Goal: Transaction & Acquisition: Purchase product/service

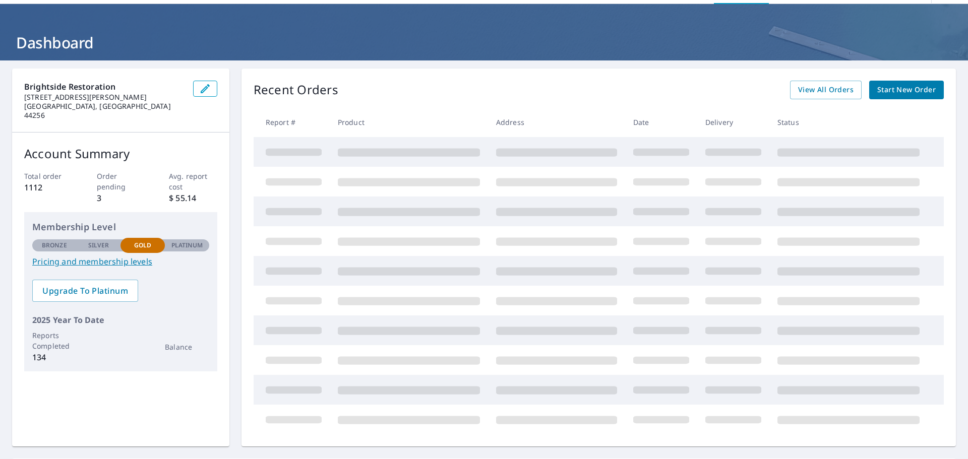
scroll to position [50, 0]
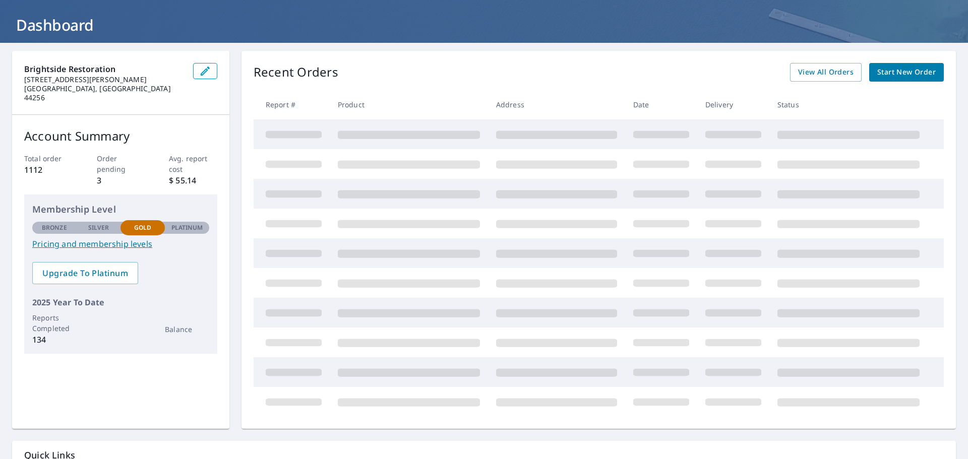
click at [897, 67] on span "Start New Order" at bounding box center [907, 72] width 59 height 13
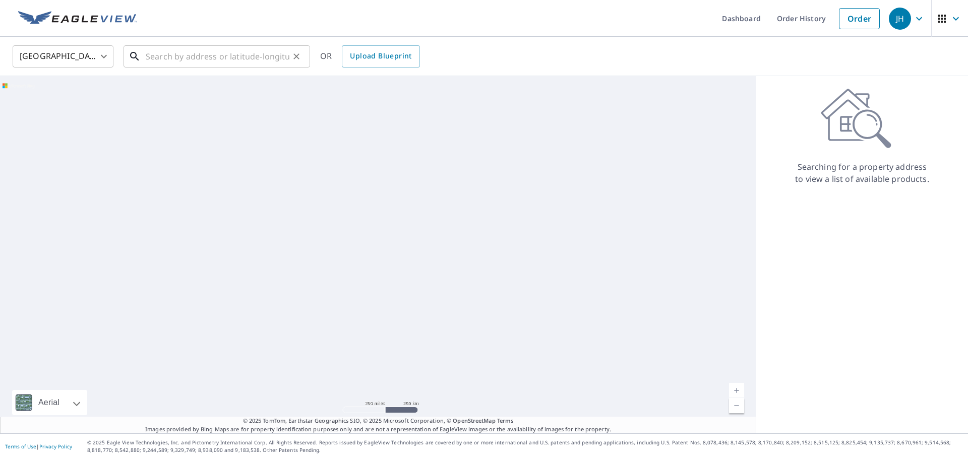
click at [257, 54] on input "text" at bounding box center [218, 56] width 144 height 28
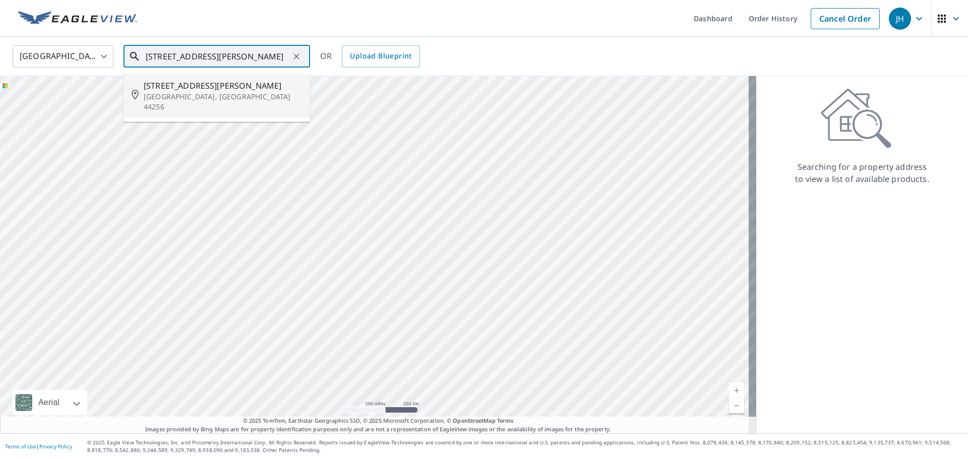
click at [229, 78] on li "[STREET_ADDRESS][PERSON_NAME]" at bounding box center [217, 96] width 187 height 44
type input "[STREET_ADDRESS][PERSON_NAME]"
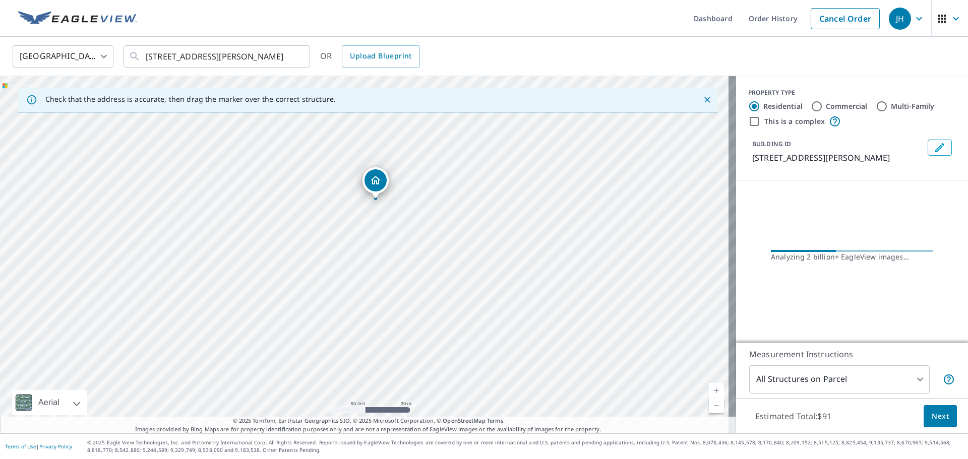
drag, startPoint x: 458, startPoint y: 207, endPoint x: 440, endPoint y: 256, distance: 52.2
click at [440, 256] on div "[STREET_ADDRESS][PERSON_NAME]" at bounding box center [368, 255] width 736 height 358
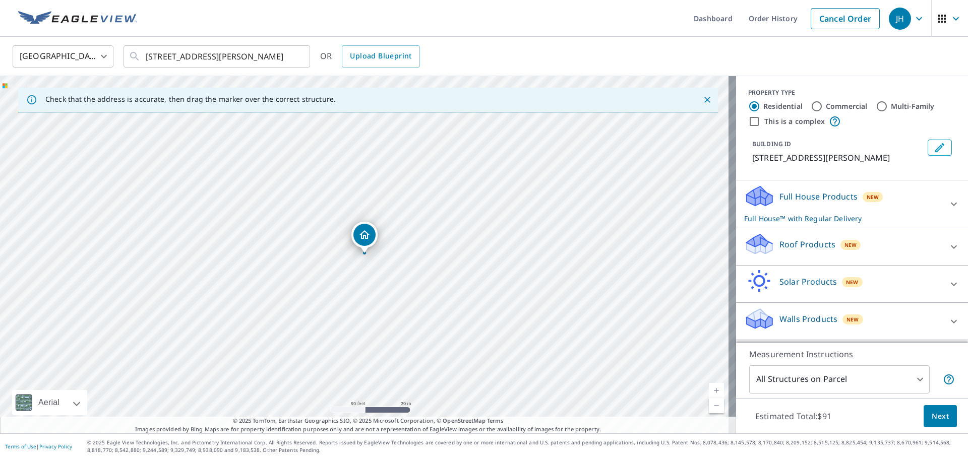
click at [777, 310] on div "Walls Products New" at bounding box center [843, 321] width 198 height 29
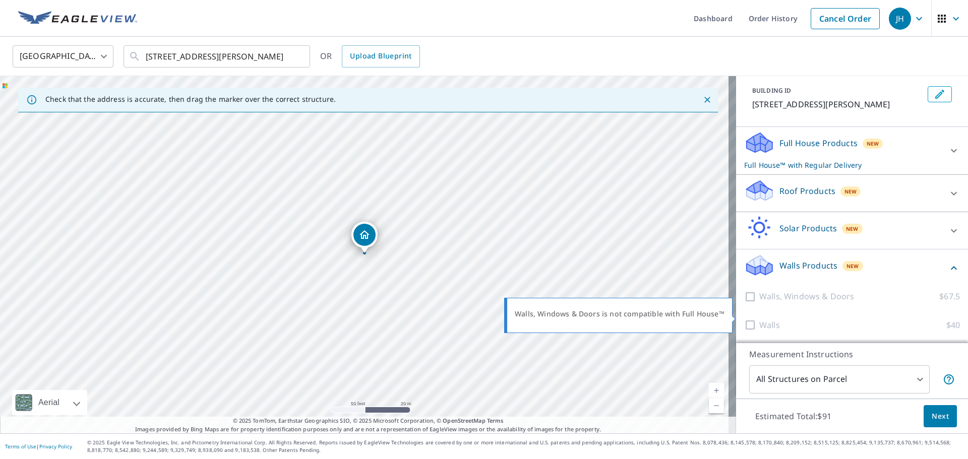
scroll to position [54, 0]
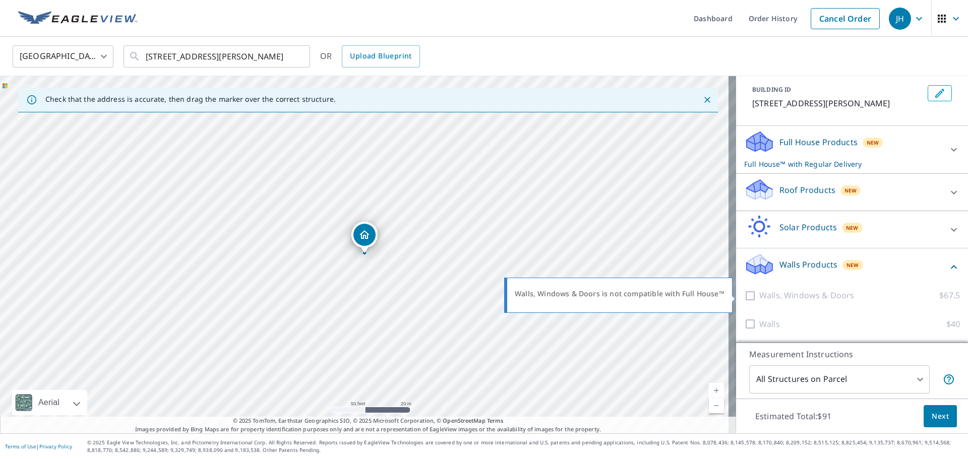
click at [760, 297] on p "Walls, Windows & Doors" at bounding box center [807, 295] width 95 height 13
click at [770, 158] on div "Full House Products New Full House™ with Regular Delivery" at bounding box center [843, 149] width 198 height 39
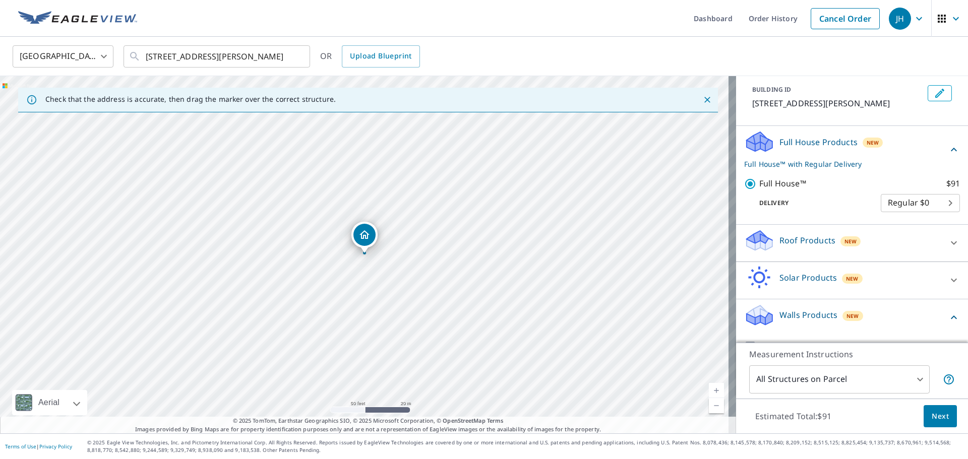
click at [744, 185] on input "Full House™ $91" at bounding box center [751, 184] width 15 height 12
checkbox input "false"
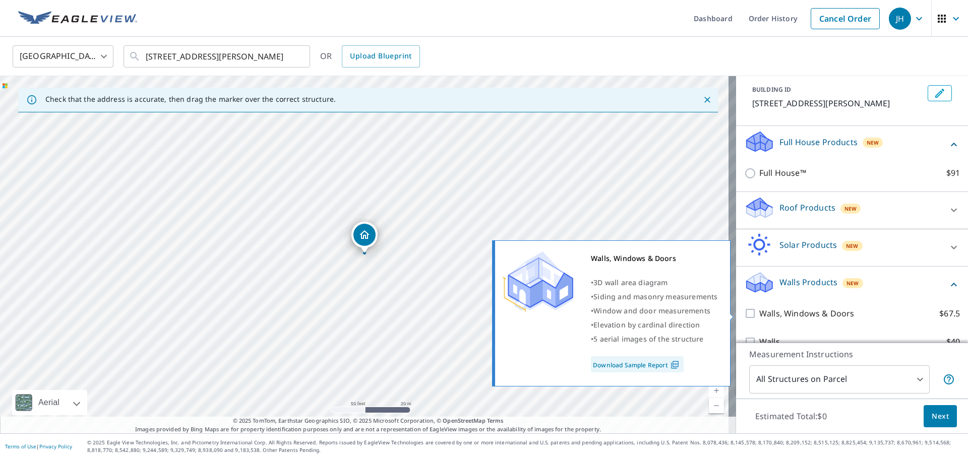
click at [744, 311] on input "Walls, Windows & Doors $67.5" at bounding box center [751, 314] width 15 height 12
checkbox input "true"
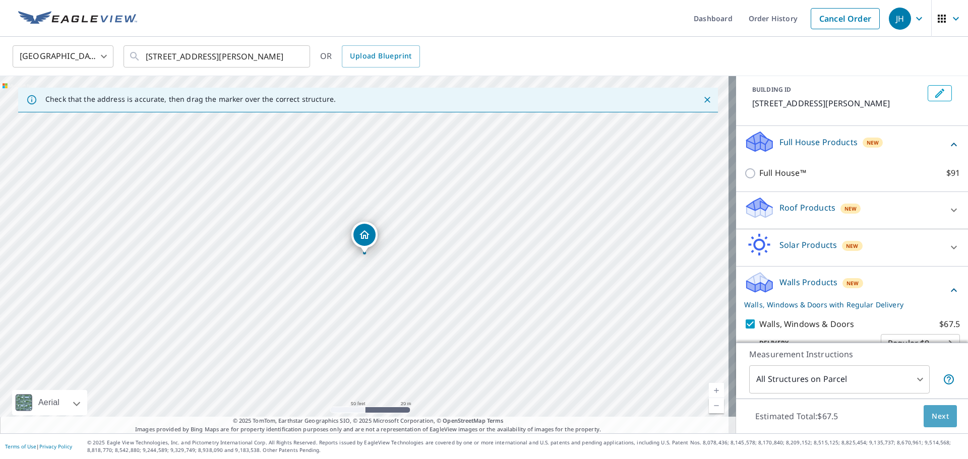
click at [932, 416] on span "Next" at bounding box center [940, 417] width 17 height 13
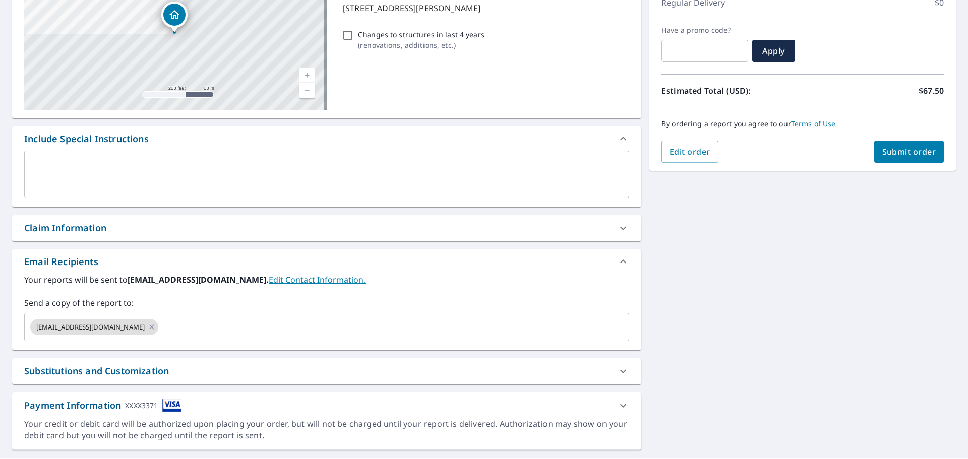
scroll to position [151, 0]
click at [919, 147] on span "Submit order" at bounding box center [910, 151] width 54 height 11
checkbox input "true"
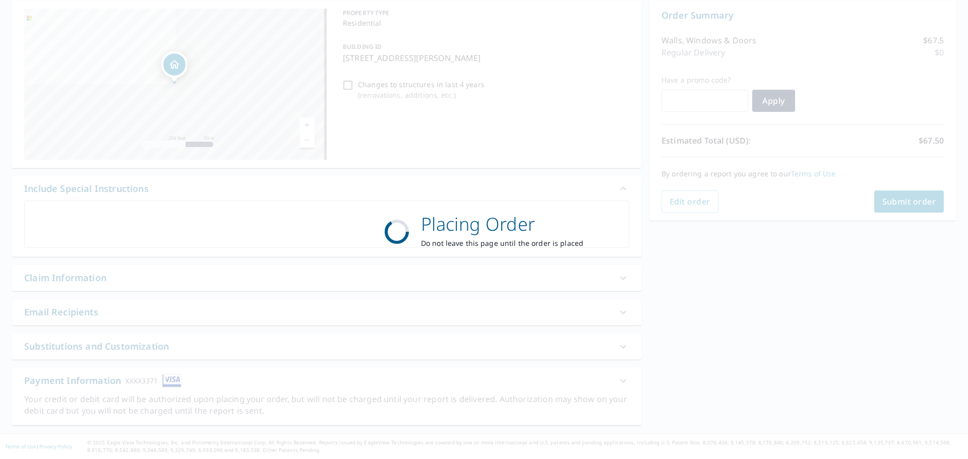
scroll to position [101, 0]
